Goal: Register for event/course

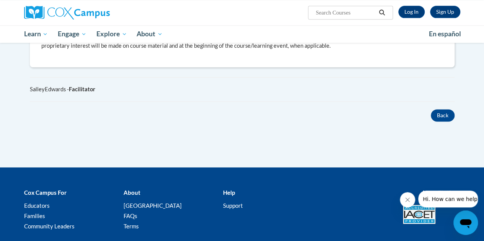
scroll to position [441, 0]
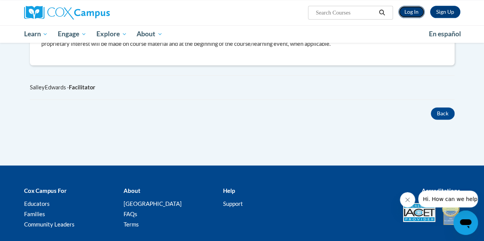
click at [418, 16] on link "Log In" at bounding box center [411, 12] width 26 height 12
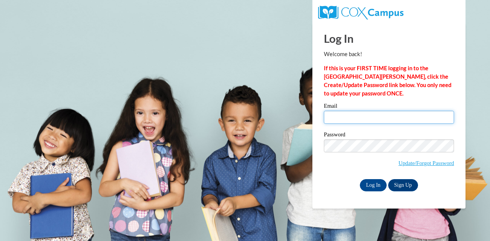
click at [367, 116] on input "Email" at bounding box center [389, 117] width 130 height 13
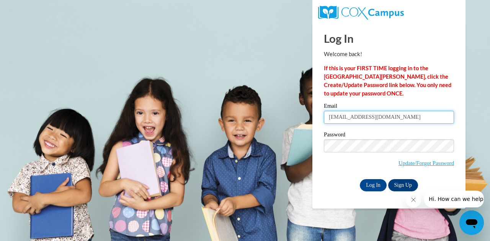
type input "[EMAIL_ADDRESS][DOMAIN_NAME]"
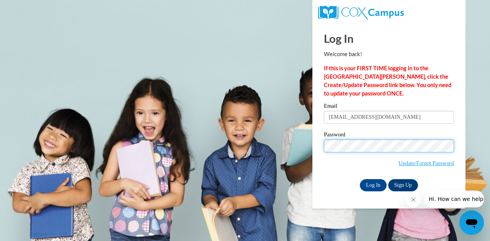
click at [359, 179] on input "Log In" at bounding box center [372, 185] width 27 height 12
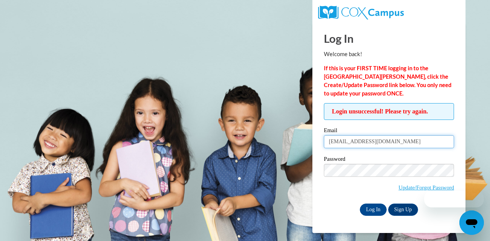
click at [390, 140] on input "spencerrd06@gmail.com" at bounding box center [389, 141] width 130 height 13
drag, startPoint x: 390, startPoint y: 140, endPoint x: 348, endPoint y: 138, distance: 41.7
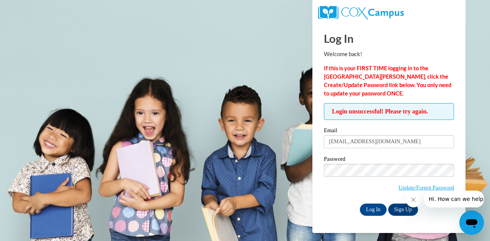
drag, startPoint x: 348, startPoint y: 138, endPoint x: 318, endPoint y: 151, distance: 32.5
click at [318, 151] on div "Login unsuccessful! Please try again. Please enter your email! Please enter you…" at bounding box center [389, 159] width 142 height 112
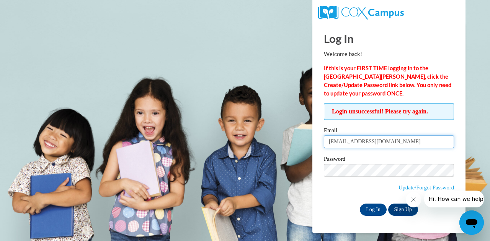
click at [391, 141] on input "spencerrd06@gmail.com" at bounding box center [389, 141] width 130 height 13
type input "spencerrd@vcu.edu"
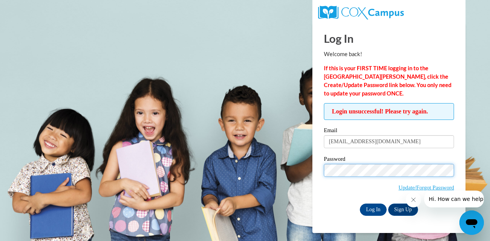
click at [359, 204] on input "Log In" at bounding box center [372, 210] width 27 height 12
click at [416, 201] on button "Close message from company" at bounding box center [412, 199] width 15 height 15
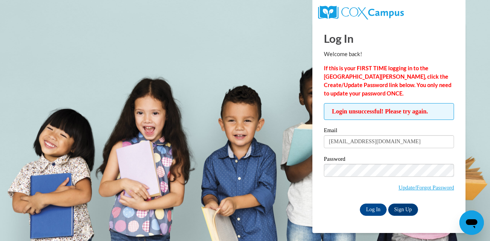
click at [359, 204] on input "Log In" at bounding box center [372, 210] width 27 height 12
click at [371, 204] on input "Log In" at bounding box center [372, 210] width 27 height 12
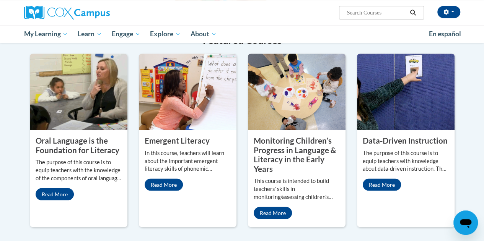
scroll to position [631, 0]
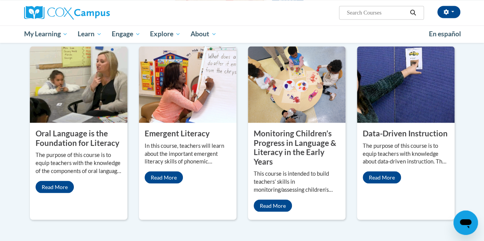
click at [93, 151] on p "The purpose of this course is to equip teachers with the knowledge of the compo…" at bounding box center [79, 163] width 86 height 24
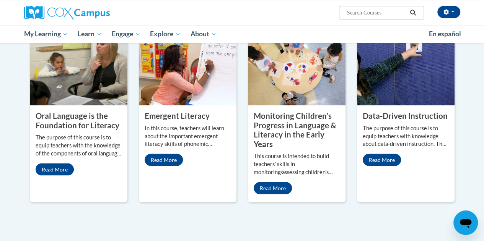
scroll to position [649, 0]
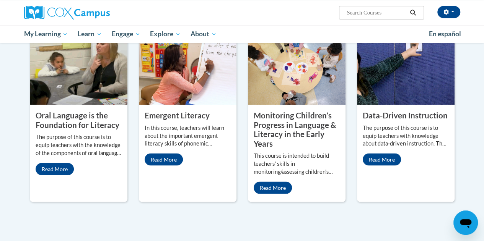
click at [87, 89] on img at bounding box center [79, 66] width 98 height 76
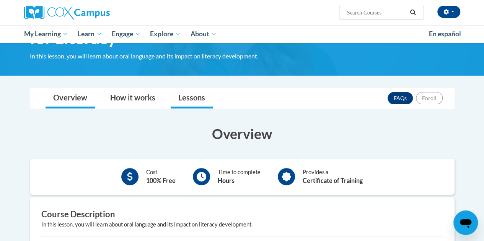
scroll to position [90, 0]
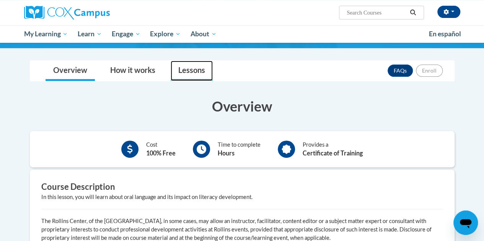
click at [183, 69] on link "Lessons" at bounding box center [192, 71] width 42 height 20
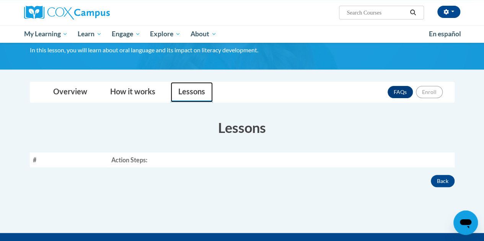
scroll to position [66, 0]
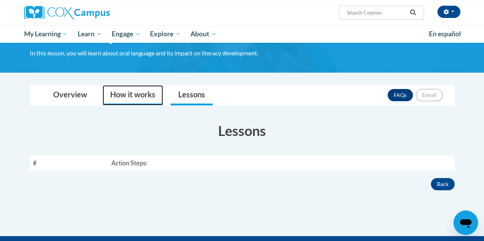
click at [133, 88] on link "How it works" at bounding box center [132, 95] width 60 height 20
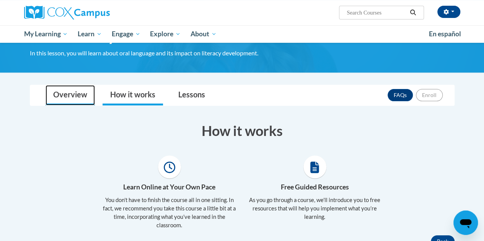
click at [66, 96] on link "Overview" at bounding box center [70, 95] width 49 height 20
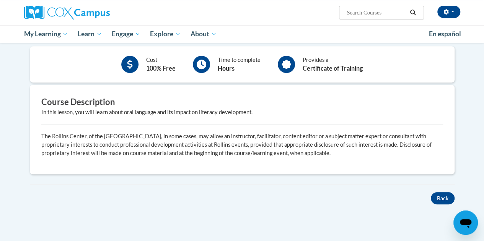
scroll to position [177, 0]
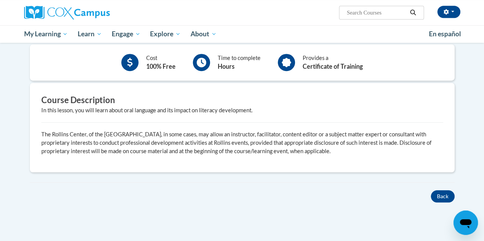
click at [277, 140] on p "The Rollins Center, of the [GEOGRAPHIC_DATA], in some cases, may allow an instr…" at bounding box center [242, 142] width 402 height 25
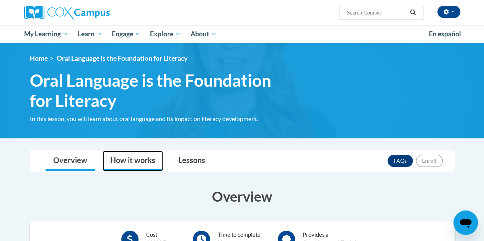
click at [135, 156] on link "How it works" at bounding box center [132, 161] width 60 height 20
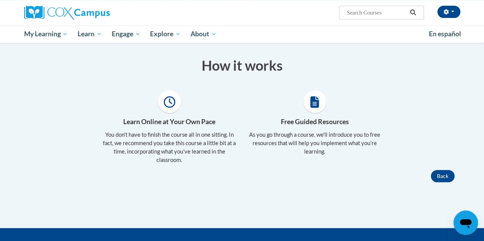
scroll to position [140, 0]
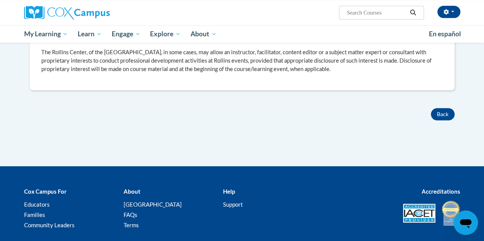
scroll to position [260, 0]
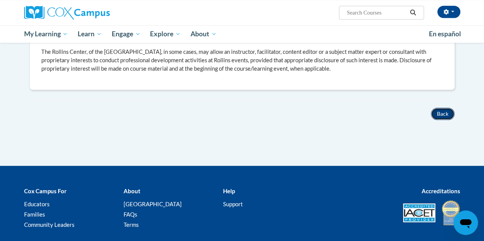
click at [443, 115] on button "Back" at bounding box center [443, 114] width 24 height 12
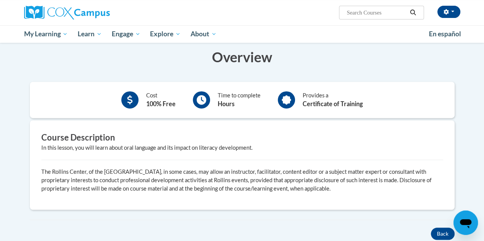
scroll to position [140, 0]
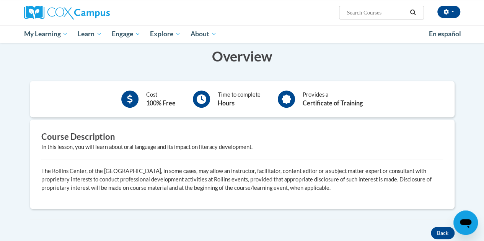
click at [233, 137] on h3 "Course Description" at bounding box center [242, 137] width 402 height 12
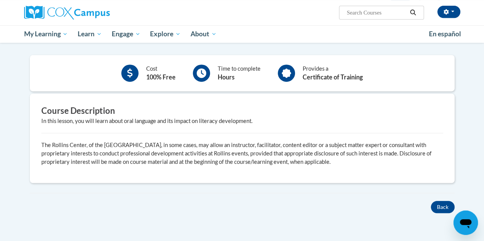
scroll to position [167, 0]
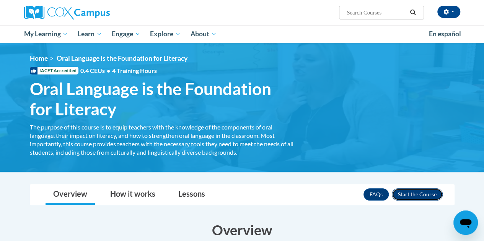
click at [419, 197] on button "Enroll" at bounding box center [417, 195] width 51 height 12
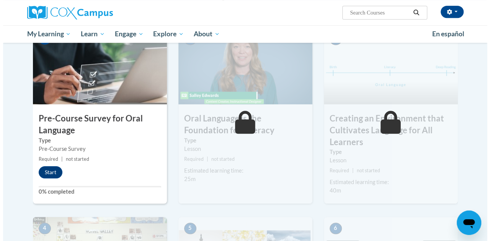
scroll to position [189, 0]
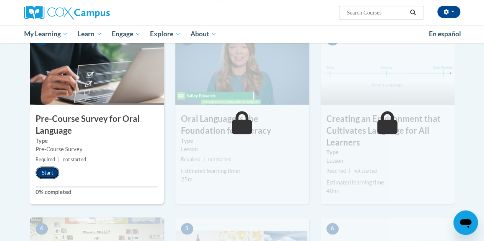
click at [47, 171] on button "Start" at bounding box center [48, 173] width 24 height 12
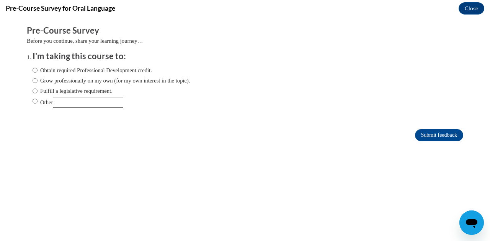
scroll to position [0, 0]
click at [73, 70] on label "Obtain required Professional Development credit." at bounding box center [92, 70] width 119 height 8
click at [37, 70] on input "Obtain required Professional Development credit." at bounding box center [35, 70] width 5 height 8
radio input "true"
click at [421, 140] on input "Submit feedback" at bounding box center [439, 135] width 48 height 12
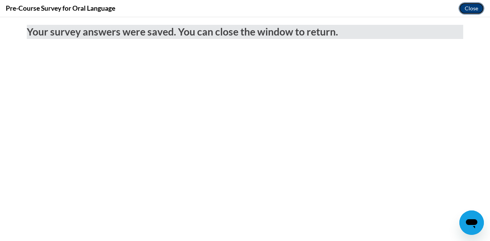
click at [472, 11] on button "Close" at bounding box center [471, 8] width 26 height 12
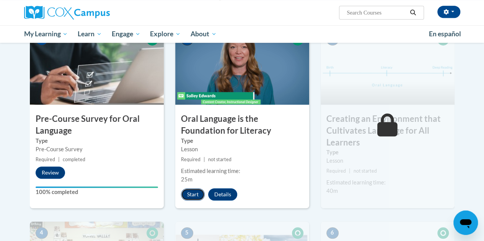
click at [196, 193] on button "Start" at bounding box center [193, 195] width 24 height 12
